Goal: Task Accomplishment & Management: Manage account settings

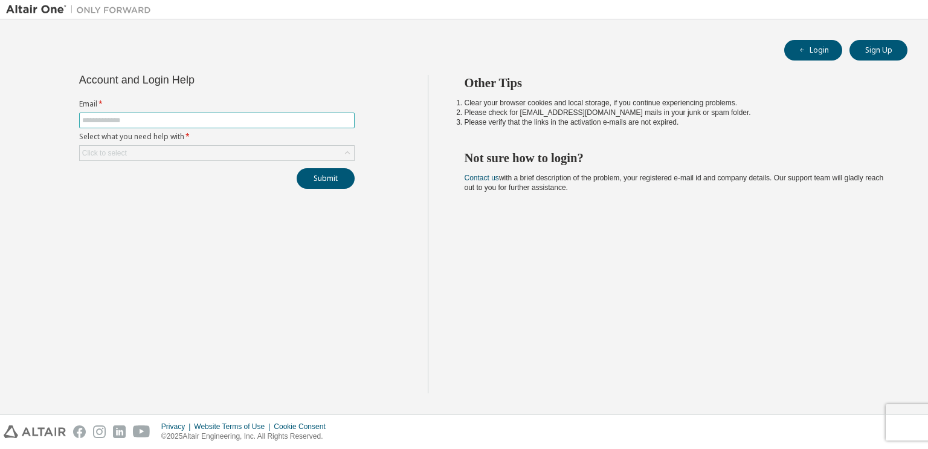
drag, startPoint x: 0, startPoint y: 0, endPoint x: 300, endPoint y: 124, distance: 324.4
click at [300, 124] on input "text" at bounding box center [217, 120] width 270 height 10
type input "**********"
click at [350, 149] on icon at bounding box center [348, 153] width 12 height 12
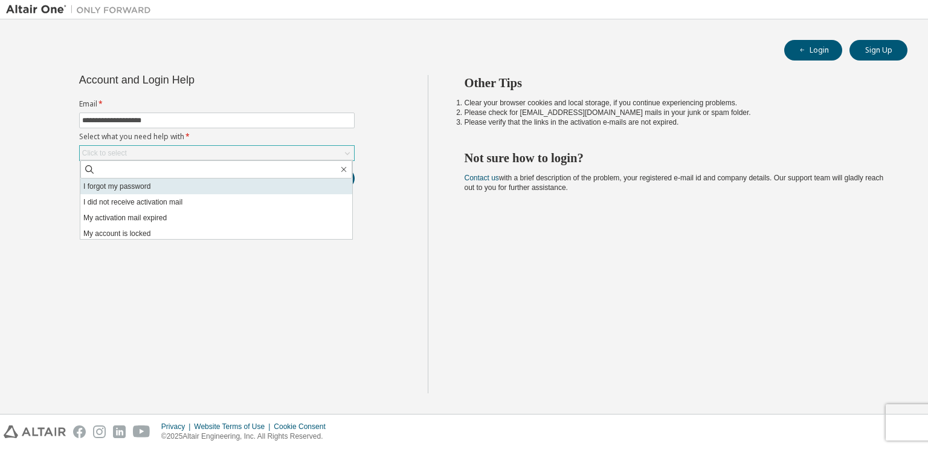
click at [290, 185] on li "I forgot my password" at bounding box center [216, 186] width 272 height 16
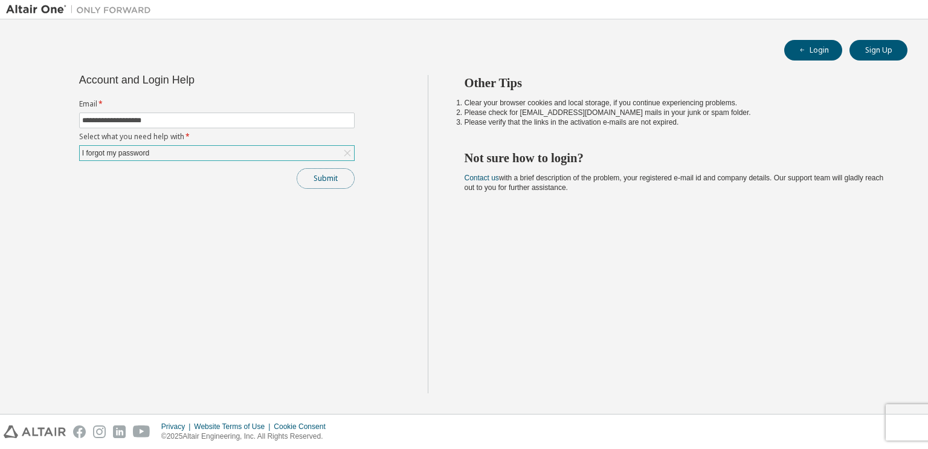
click at [323, 184] on button "Submit" at bounding box center [326, 178] width 58 height 21
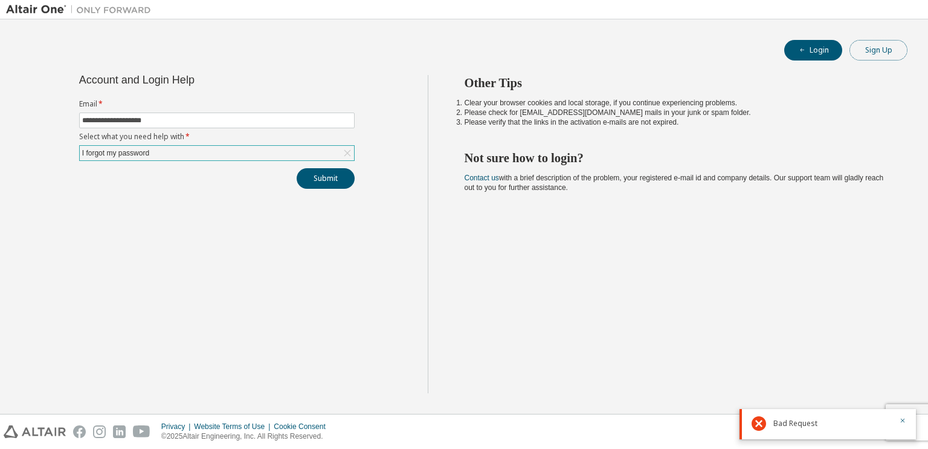
click at [872, 55] on button "Sign Up" at bounding box center [879, 50] width 58 height 21
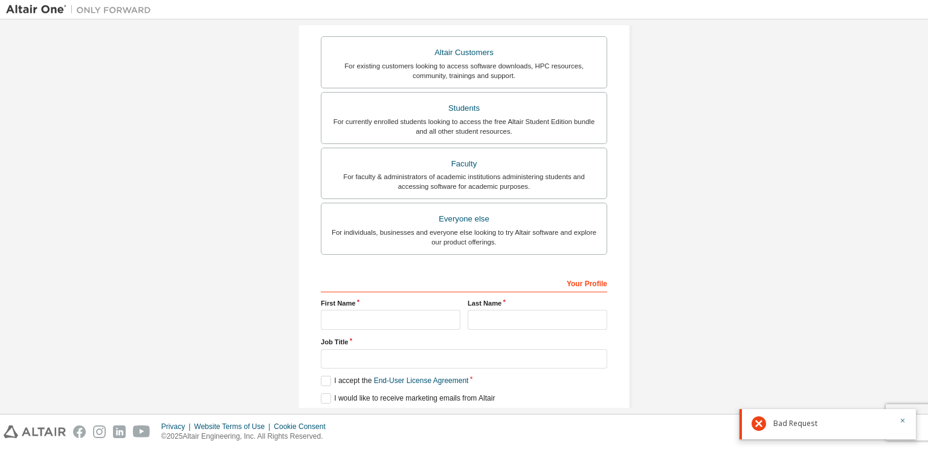
scroll to position [255, 0]
